Goal: Task Accomplishment & Management: Manage account settings

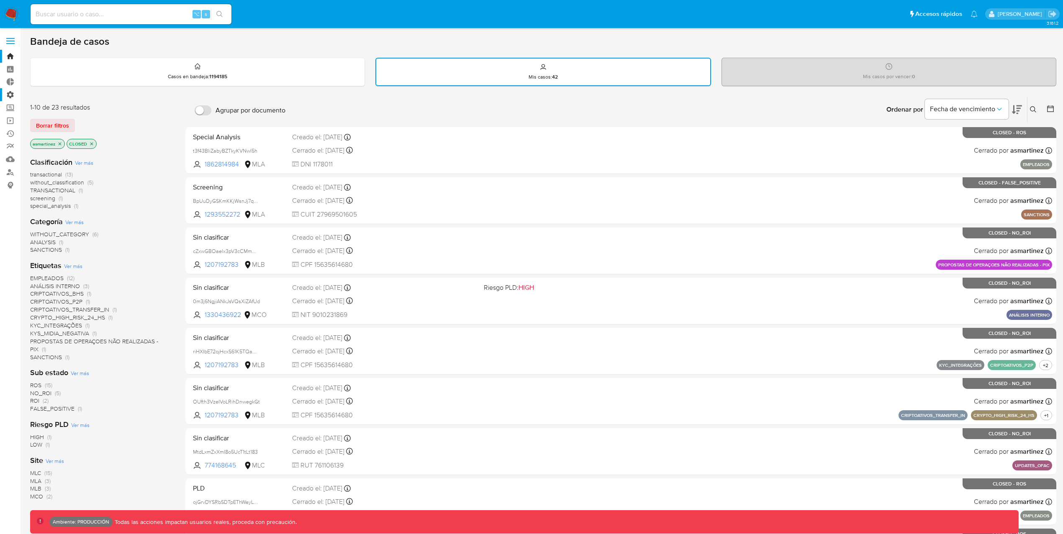
click at [10, 93] on label "Administración" at bounding box center [50, 94] width 100 height 13
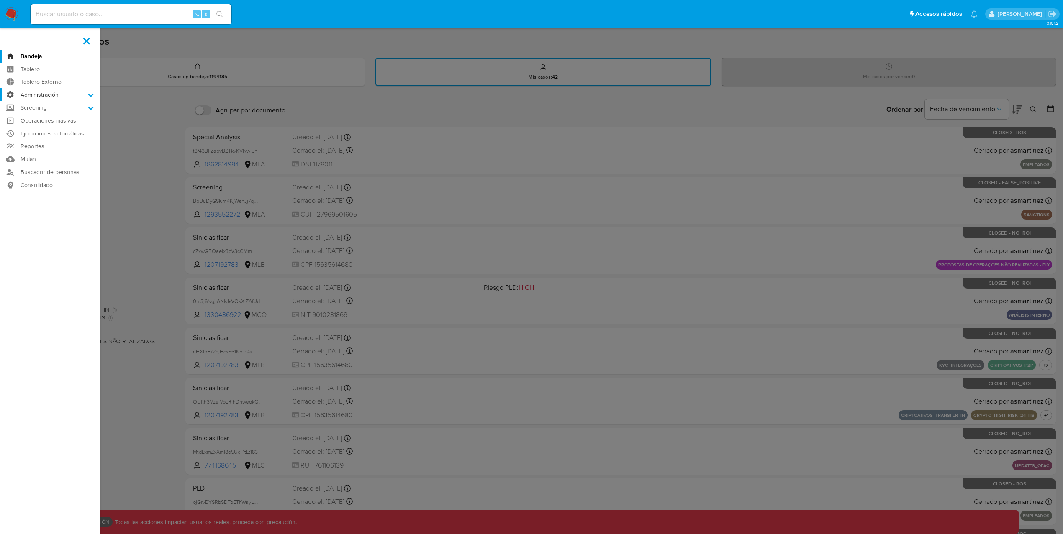
click at [0, 0] on input "Administración" at bounding box center [0, 0] width 0 height 0
click at [54, 126] on link "Usuarios" at bounding box center [50, 128] width 100 height 10
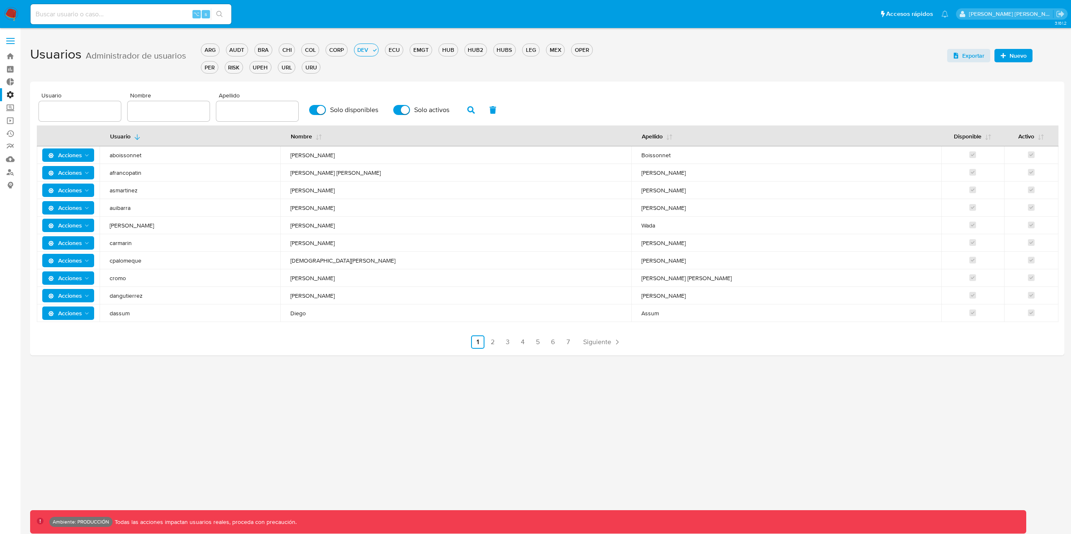
click at [8, 95] on label "Administración" at bounding box center [50, 94] width 100 height 13
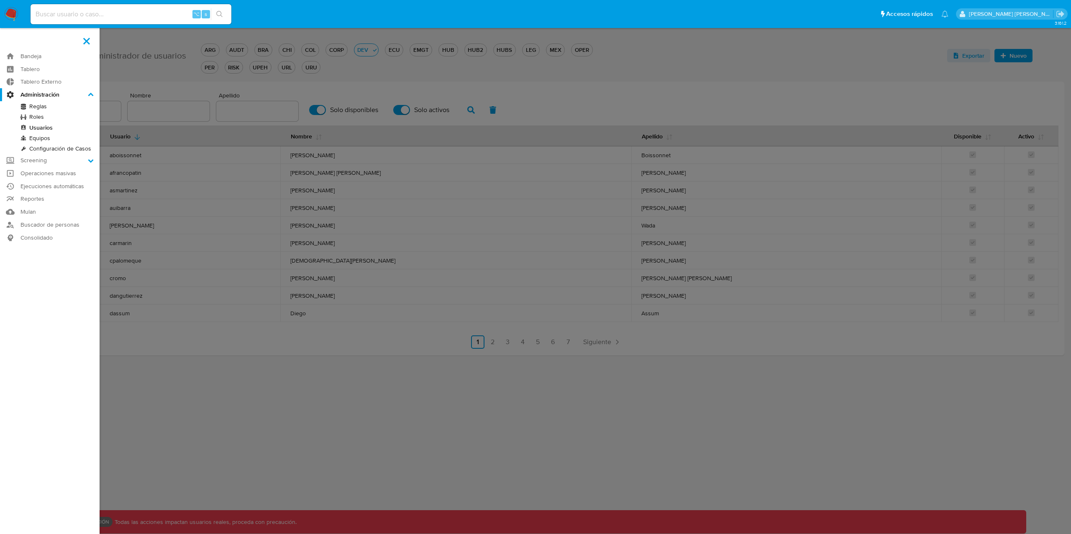
click at [0, 0] on input "Administración" at bounding box center [0, 0] width 0 height 0
click at [48, 120] on link "Roles" at bounding box center [50, 117] width 100 height 10
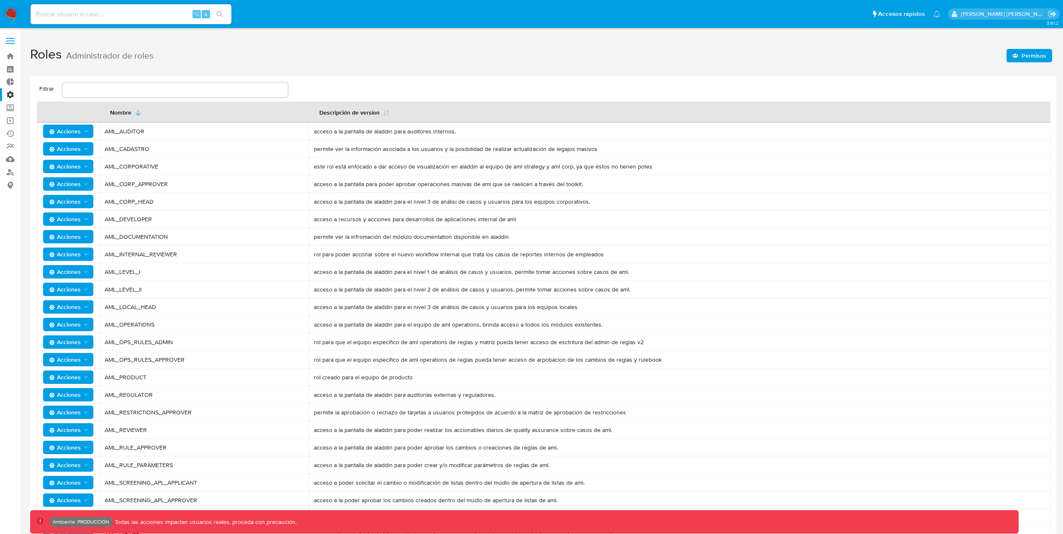
click at [79, 273] on span "Acciones" at bounding box center [65, 271] width 32 height 13
click at [49, 314] on button "Permisos" at bounding box center [69, 313] width 75 height 20
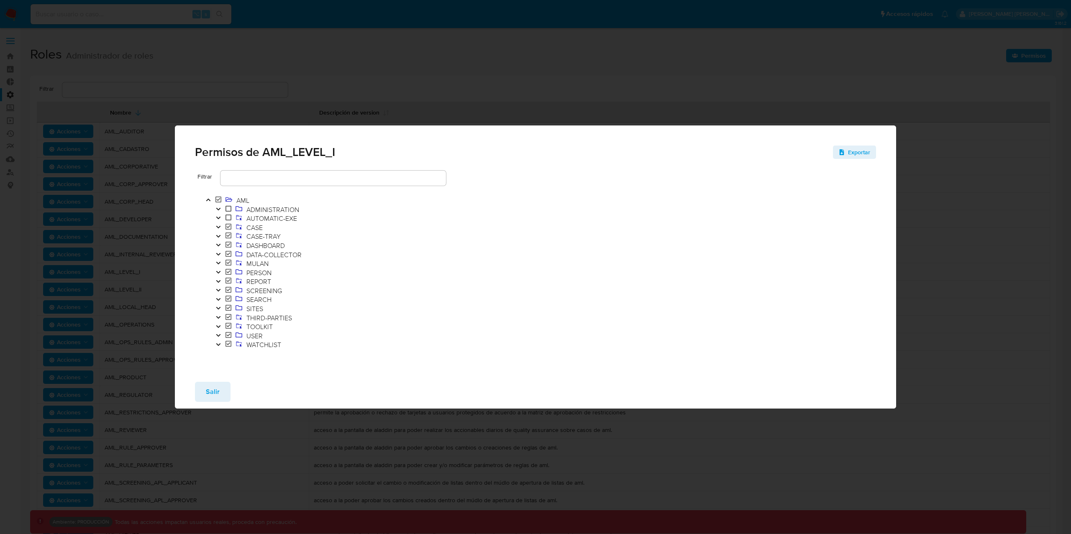
click at [218, 245] on icon "Toggle" at bounding box center [218, 245] width 6 height 5
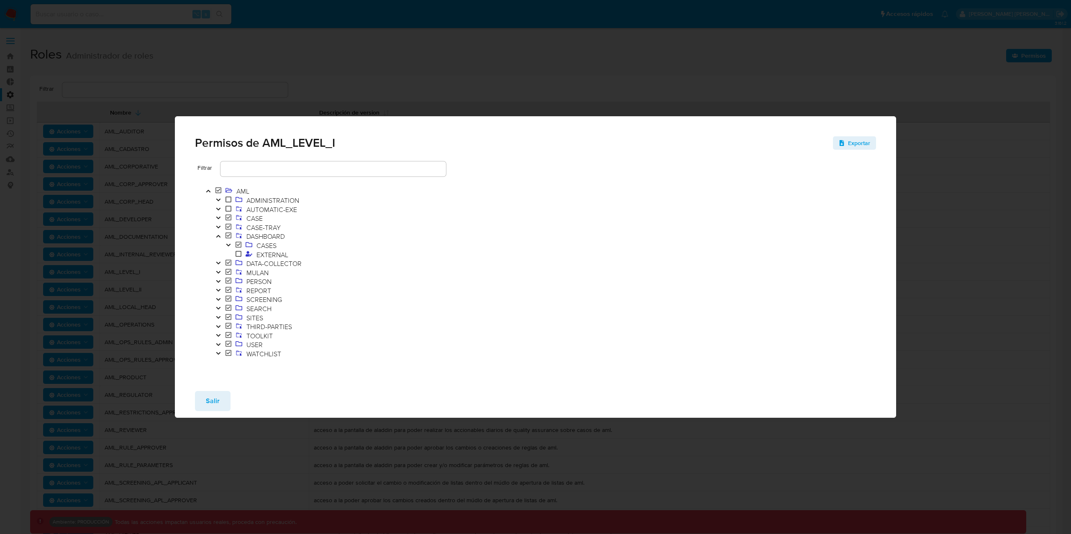
click at [229, 245] on icon "Toggle" at bounding box center [228, 245] width 4 height 3
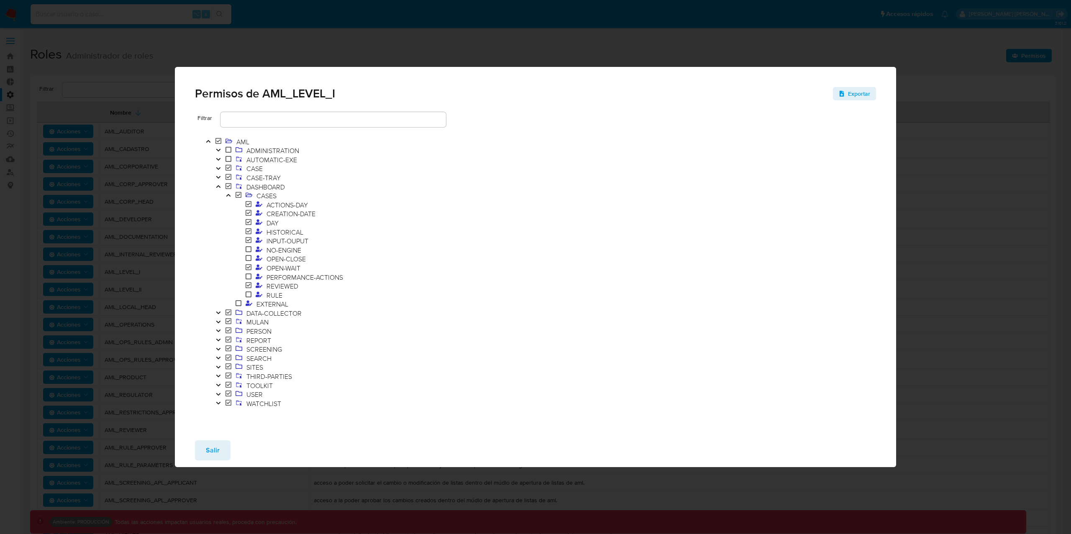
click at [220, 168] on icon "Toggle" at bounding box center [218, 168] width 4 height 3
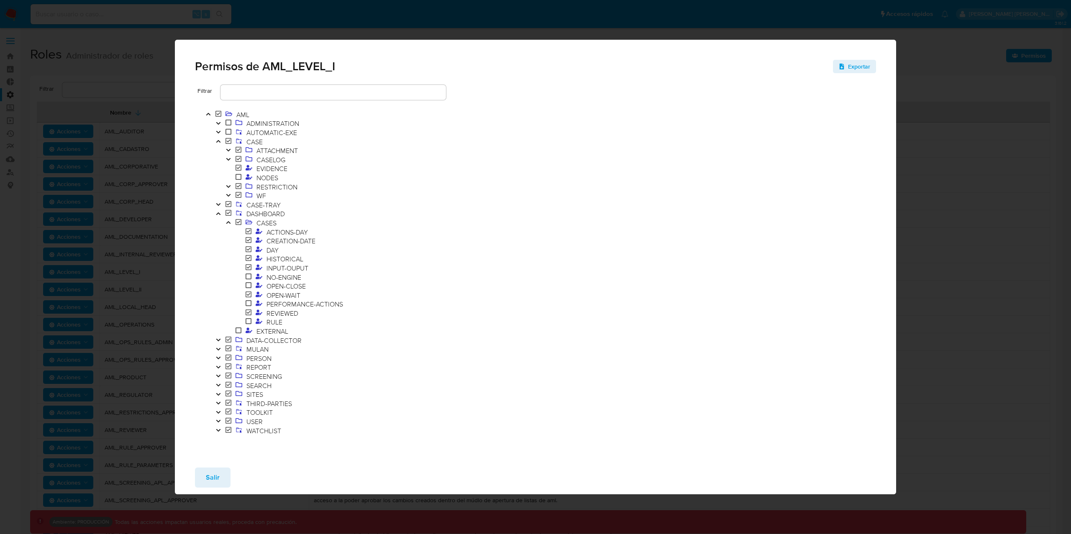
click at [228, 151] on icon "Toggle" at bounding box center [228, 150] width 4 height 3
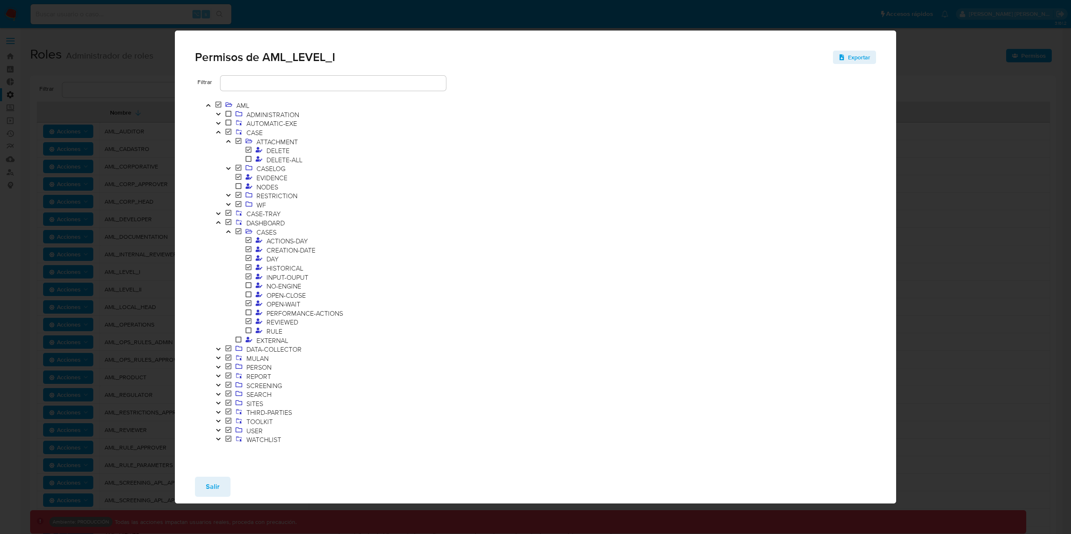
click at [227, 169] on icon "Toggle" at bounding box center [228, 168] width 4 height 3
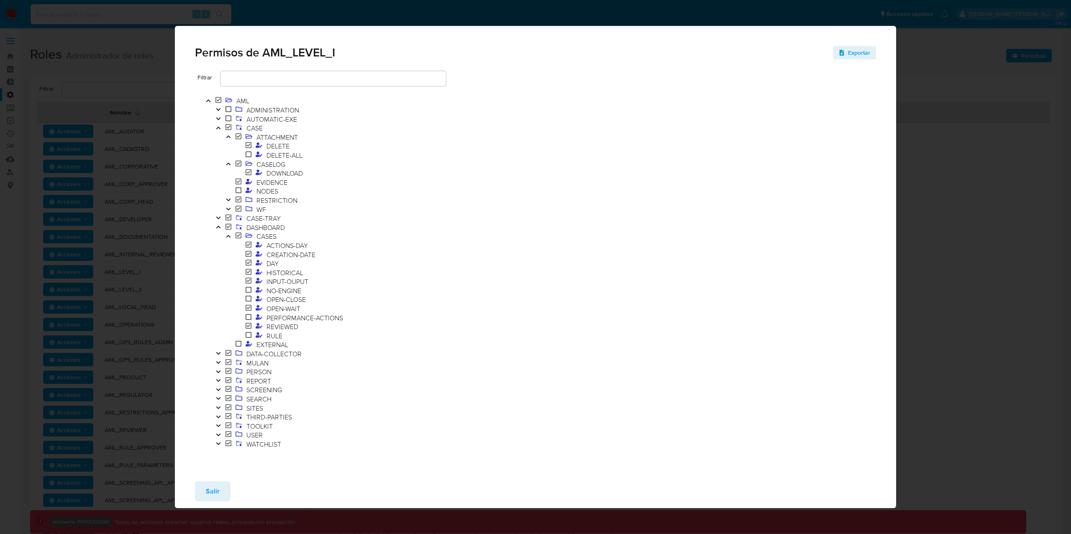
click at [227, 202] on icon "Toggle" at bounding box center [228, 199] width 6 height 5
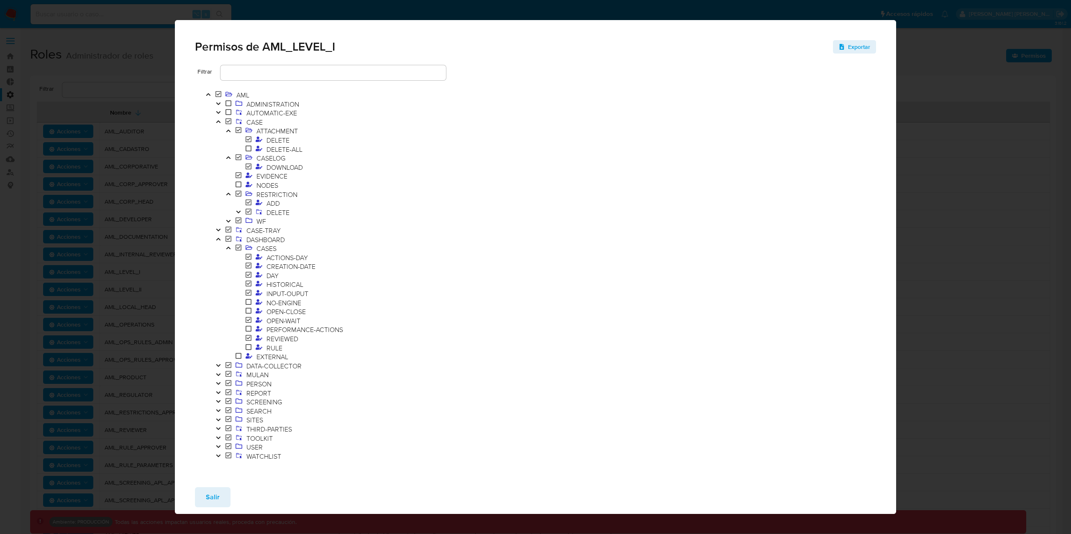
click at [230, 222] on icon "Toggle" at bounding box center [228, 221] width 6 height 5
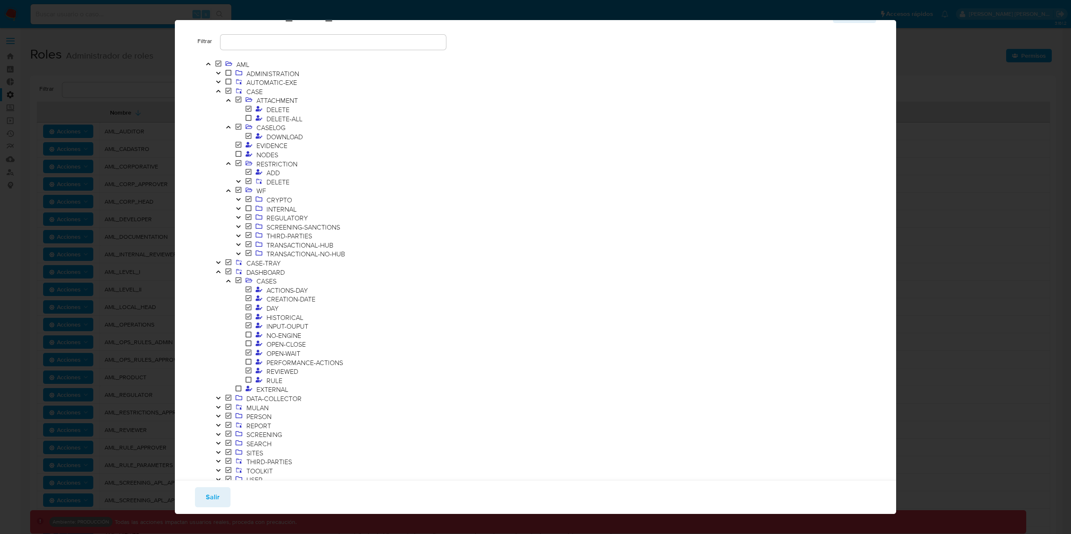
scroll to position [29, 0]
click at [229, 285] on icon "Toggle" at bounding box center [228, 282] width 6 height 5
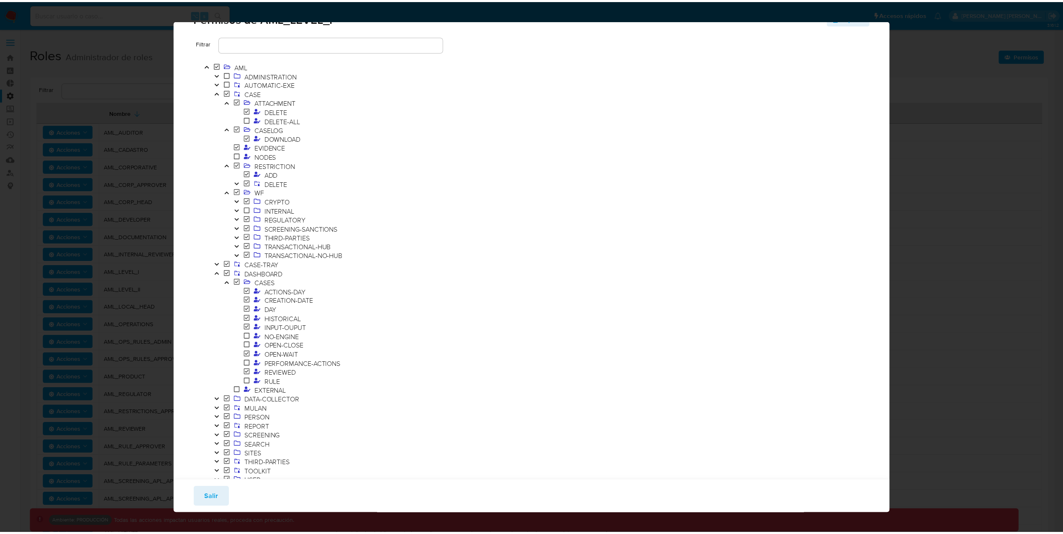
scroll to position [0, 0]
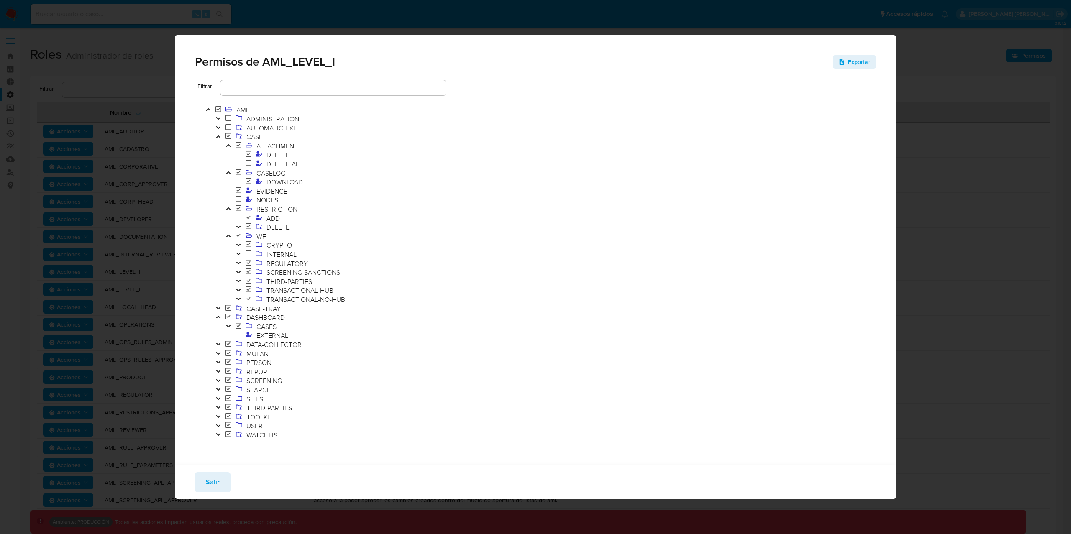
click at [209, 111] on icon "Toggle" at bounding box center [208, 109] width 6 height 5
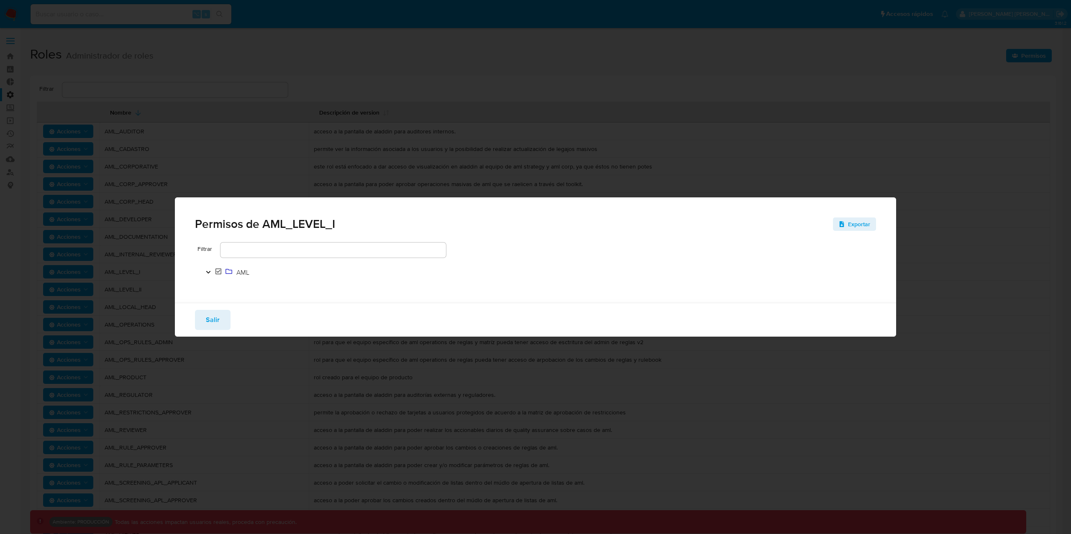
click at [209, 274] on icon "Toggle" at bounding box center [208, 272] width 6 height 5
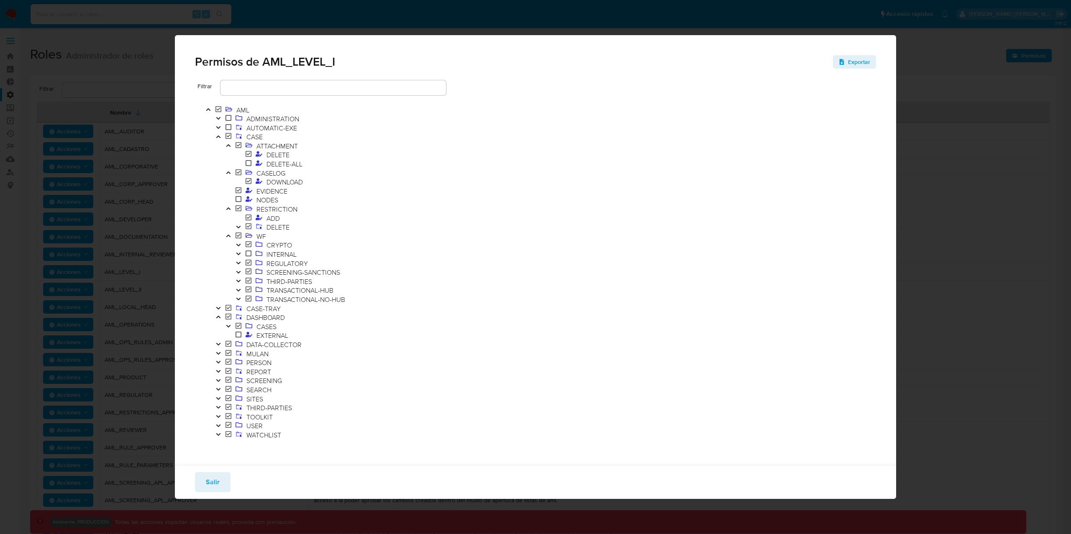
click at [220, 118] on icon "Toggle" at bounding box center [218, 118] width 6 height 5
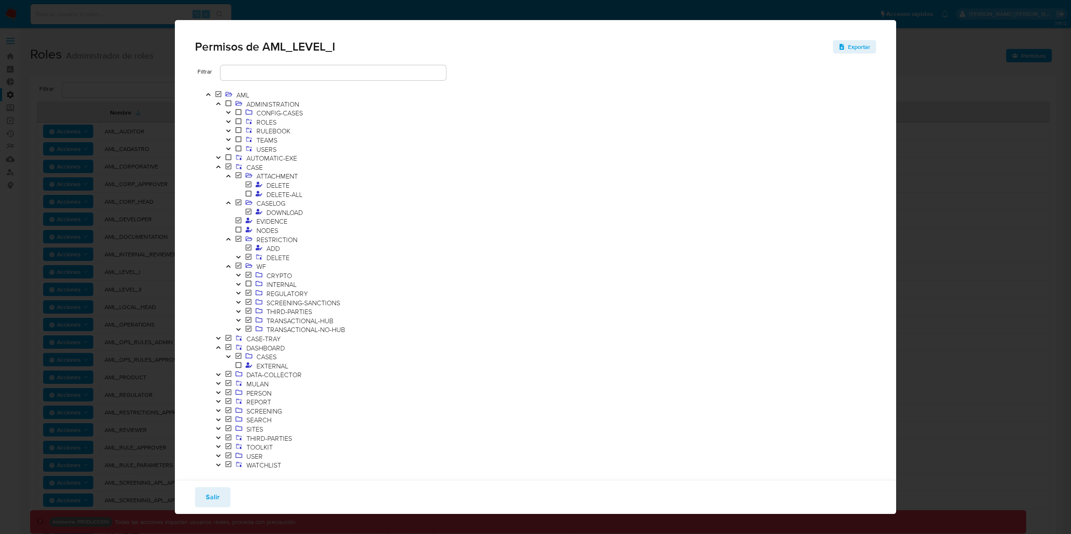
click at [219, 159] on icon "Toggle" at bounding box center [218, 157] width 4 height 3
click at [227, 196] on icon "Toggle" at bounding box center [228, 194] width 6 height 5
click at [228, 204] on icon "Toggle" at bounding box center [228, 202] width 6 height 5
click at [228, 232] on icon "Toggle" at bounding box center [228, 230] width 6 height 5
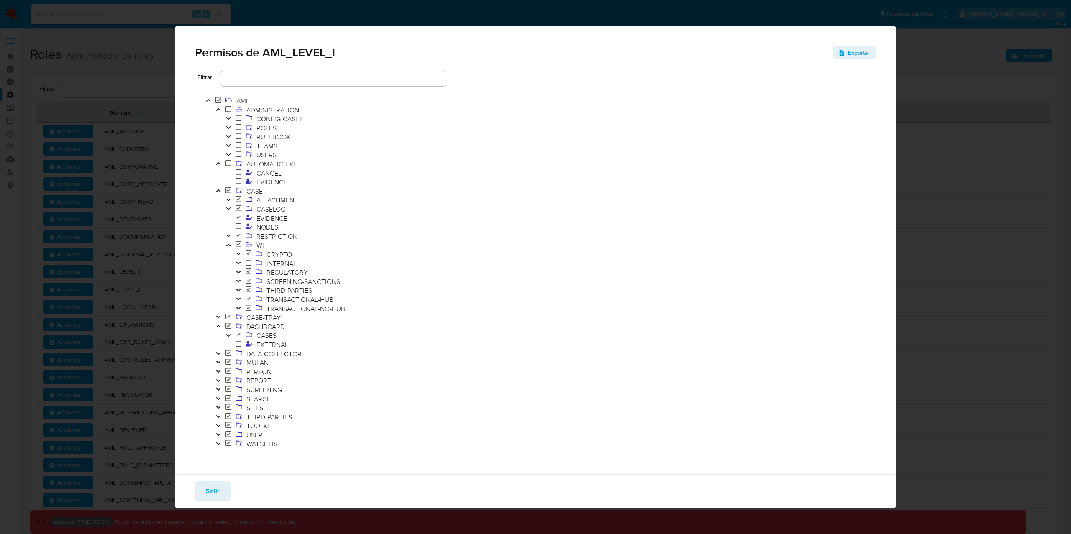
click at [228, 246] on icon "Toggle" at bounding box center [228, 245] width 6 height 5
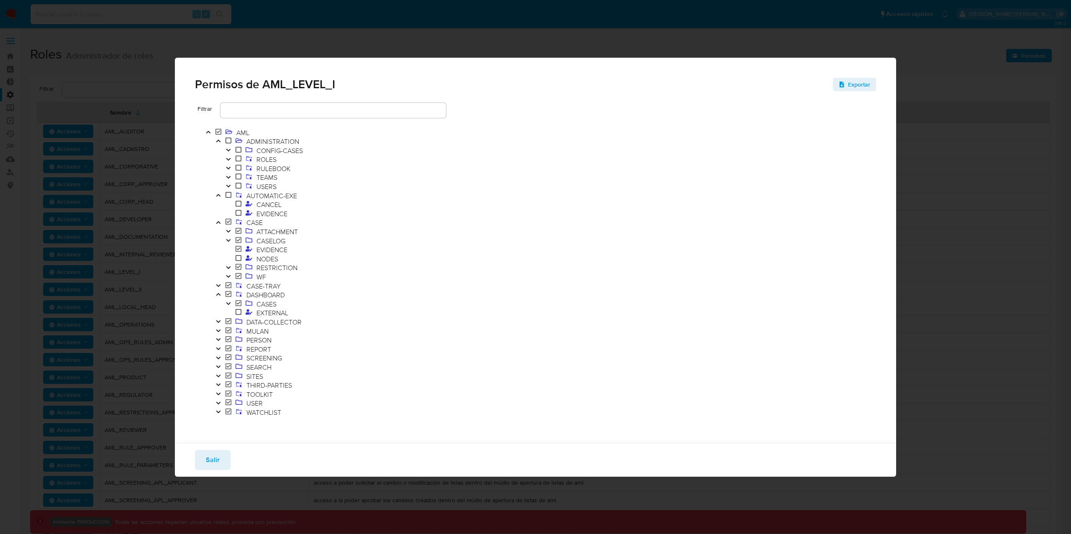
click at [220, 285] on icon "Toggle" at bounding box center [218, 285] width 6 height 5
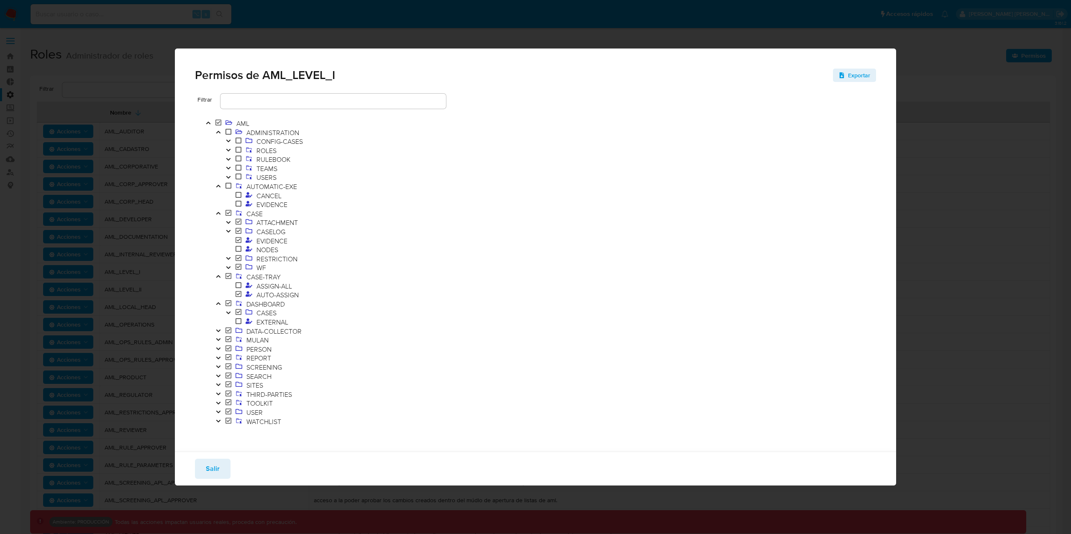
drag, startPoint x: 311, startPoint y: 295, endPoint x: 218, endPoint y: 277, distance: 94.6
click at [218, 277] on li "CASE-TRAY ASSIGN-ALL AUTO-ASSIGN" at bounding box center [342, 286] width 258 height 27
click at [213, 472] on span "Salir" at bounding box center [213, 469] width 14 height 18
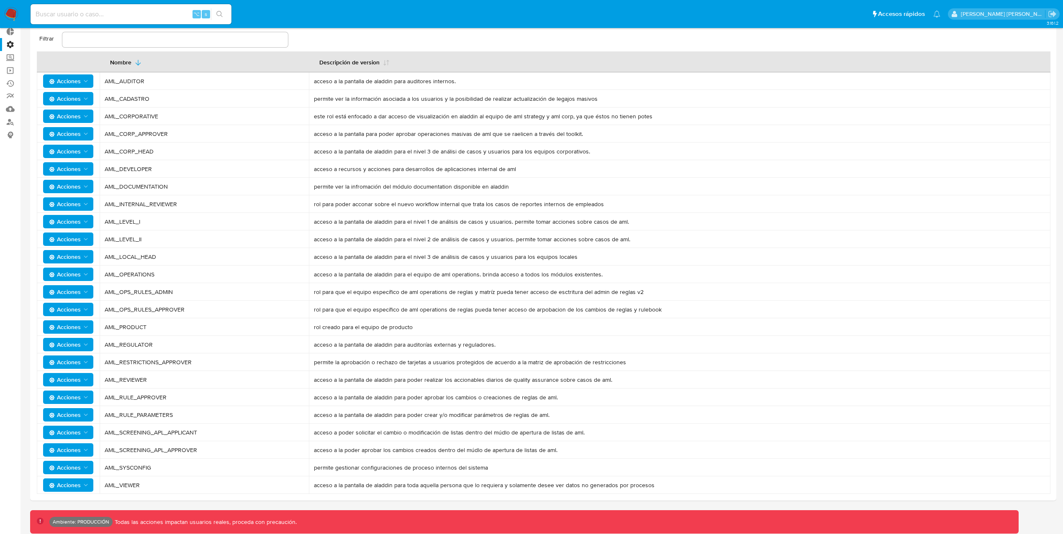
scroll to position [49, 0]
